Goal: Task Accomplishment & Management: Complete application form

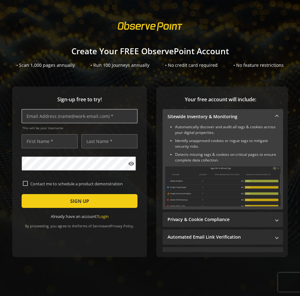
click at [46, 117] on input "text" at bounding box center [80, 116] width 116 height 14
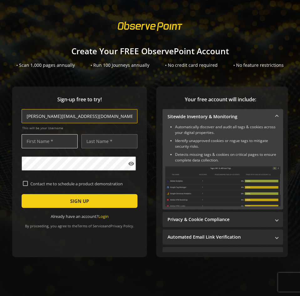
type input "[PERSON_NAME][EMAIL_ADDRESS][DOMAIN_NAME]"
click at [49, 141] on input "text" at bounding box center [50, 141] width 56 height 14
type input "[PERSON_NAME]"
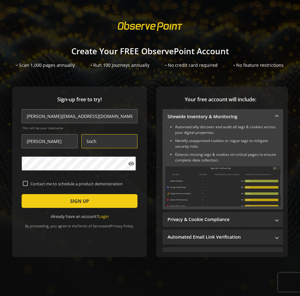
type input "Soch"
click at [0, 159] on html "Loading... Create Your FREE ObservePoint Account • Scan 1,000 pages annually • …" at bounding box center [150, 148] width 300 height 296
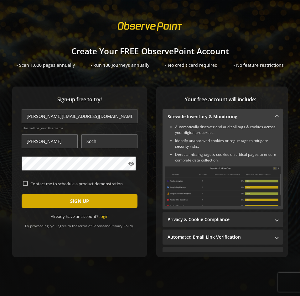
click at [68, 199] on span "submit" at bounding box center [80, 200] width 116 height 15
